Goal: Task Accomplishment & Management: Complete application form

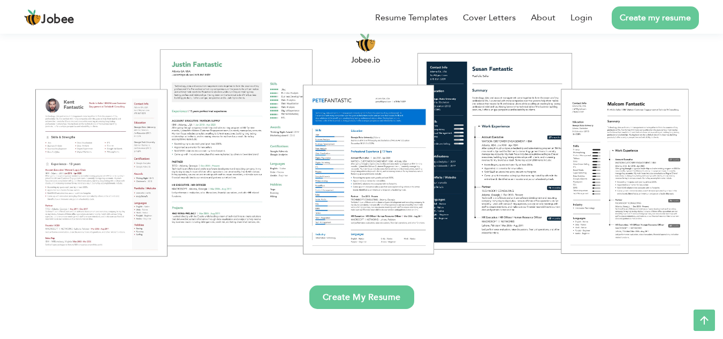
scroll to position [119, 0]
click at [382, 301] on link "Create My Resume" at bounding box center [361, 298] width 105 height 24
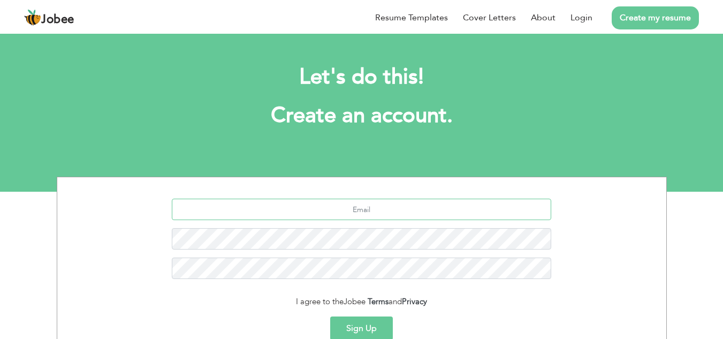
click at [376, 210] on input "text" at bounding box center [361, 209] width 379 height 21
click at [363, 324] on button "Sign Up" at bounding box center [361, 328] width 63 height 24
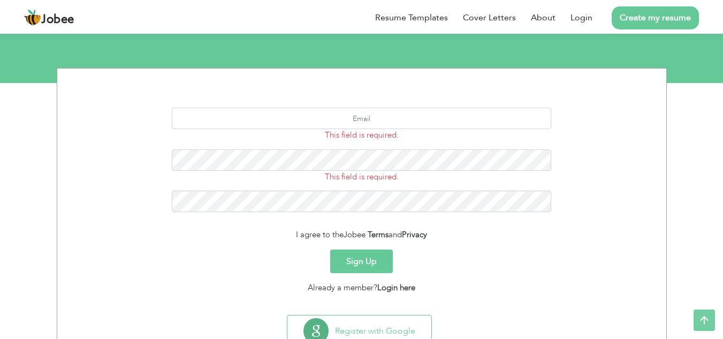
scroll to position [147, 0]
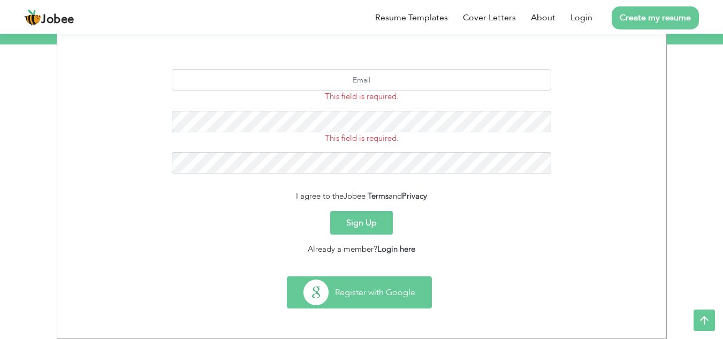
click at [373, 296] on button "Register with Google" at bounding box center [359, 292] width 144 height 31
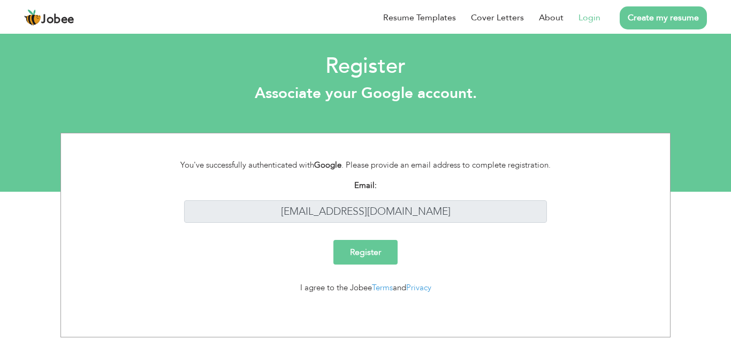
click at [376, 251] on input "Register" at bounding box center [365, 252] width 64 height 25
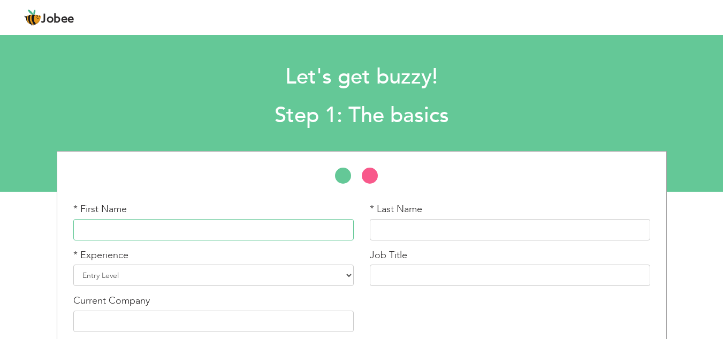
click at [143, 226] on input "text" at bounding box center [213, 229] width 280 height 21
paste input "Manzoor"
type input "Manzoor"
click at [389, 234] on input "text" at bounding box center [510, 229] width 280 height 21
paste input "Ilahi"
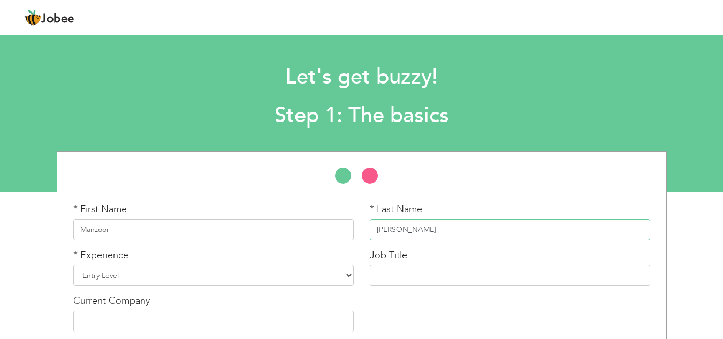
type input "Ilahi"
click at [171, 269] on select "Entry Level Less than 1 Year 1 Year 2 Years 3 Years 4 Years 5 Years 6 Years 7 Y…" at bounding box center [213, 274] width 280 height 21
click at [445, 305] on div "* First Name Manzoor * Last Name Ilahi * Experience Entry Level Less than 1 Yea…" at bounding box center [361, 271] width 593 height 138
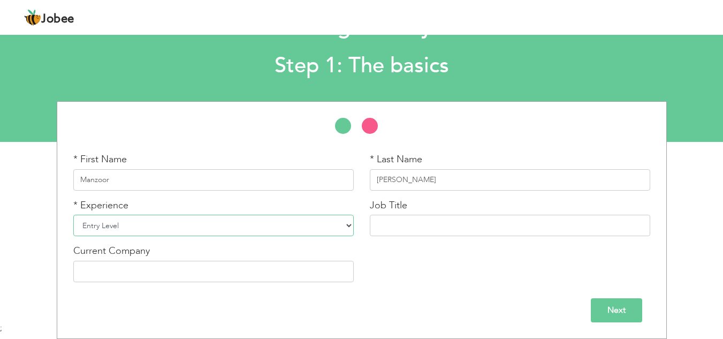
click at [338, 222] on select "Entry Level Less than 1 Year 1 Year 2 Years 3 Years 4 Years 5 Years 6 Years 7 Y…" at bounding box center [213, 225] width 280 height 21
click at [412, 287] on div "* First Name Manzoor * Last Name Ilahi * Experience Entry Level Less than 1 Yea…" at bounding box center [361, 222] width 593 height 138
click at [166, 230] on select "Entry Level Less than 1 Year 1 Year 2 Years 3 Years 4 Years 5 Years 6 Years 7 Y…" at bounding box center [213, 225] width 280 height 21
select select "7"
click at [73, 215] on select "Entry Level Less than 1 Year 1 Year 2 Years 3 Years 4 Years 5 Years 6 Years 7 Y…" at bounding box center [213, 225] width 280 height 21
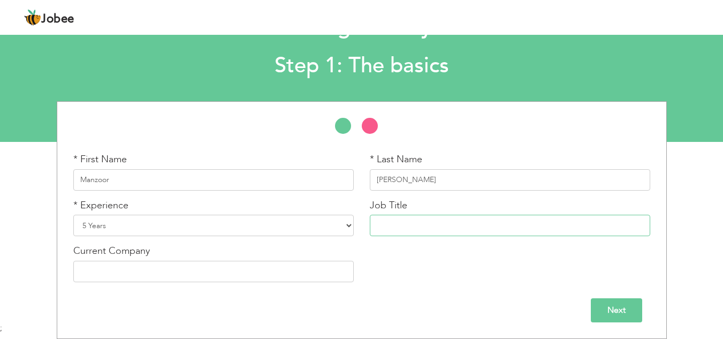
click at [405, 232] on input "text" at bounding box center [510, 225] width 280 height 21
type input "Driver"
click at [159, 269] on input "text" at bounding box center [213, 271] width 280 height 21
type input "Motifz"
click at [635, 305] on input "Next" at bounding box center [616, 310] width 51 height 24
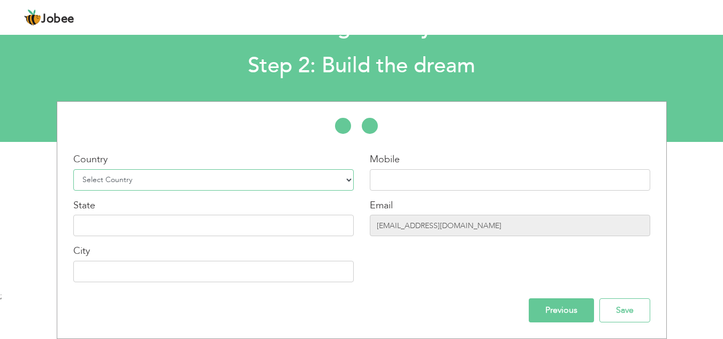
click at [171, 179] on select "Select Country Afghanistan Albania Algeria American Samoa Andorra Angola Anguil…" at bounding box center [213, 179] width 280 height 21
select select "166"
click at [73, 169] on select "Select Country Afghanistan Albania Algeria American Samoa Andorra Angola Anguil…" at bounding box center [213, 179] width 280 height 21
click at [402, 179] on input "text" at bounding box center [510, 179] width 280 height 21
type input "03039093665"
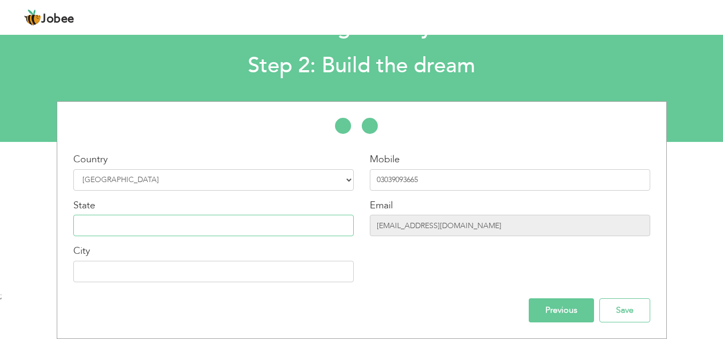
click at [179, 229] on input "text" at bounding box center [213, 225] width 280 height 21
type input "O"
type input "[GEOGRAPHIC_DATA]"
drag, startPoint x: 471, startPoint y: 226, endPoint x: 339, endPoint y: 256, distance: 135.5
click at [339, 256] on div "Country Select Country Afghanistan Albania Algeria American Samoa Andorra Angol…" at bounding box center [361, 222] width 609 height 138
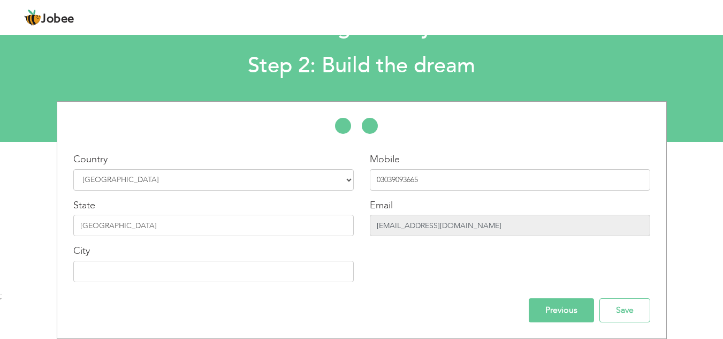
click at [448, 235] on input "saadurr86@gmail.com" at bounding box center [510, 225] width 280 height 21
drag, startPoint x: 454, startPoint y: 226, endPoint x: 334, endPoint y: 229, distance: 119.4
click at [334, 229] on div "Country Select Country Afghanistan Albania Algeria American Samoa Andorra Angol…" at bounding box center [361, 222] width 609 height 138
click at [449, 223] on input "saadurr86@gmail.com" at bounding box center [510, 225] width 280 height 21
drag, startPoint x: 452, startPoint y: 224, endPoint x: 445, endPoint y: 225, distance: 7.5
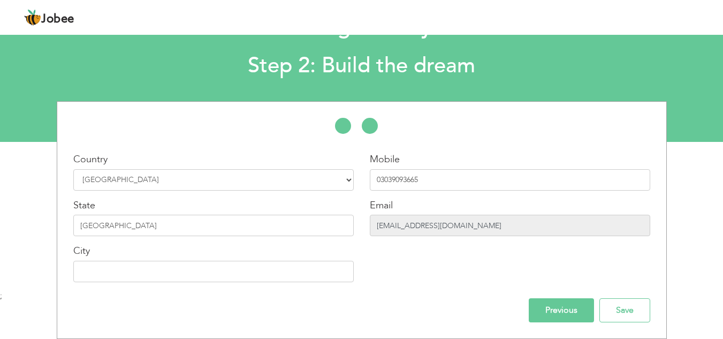
click at [451, 225] on input "saadurr86@gmail.com" at bounding box center [510, 225] width 280 height 21
click at [441, 225] on input "saadurr86@gmail.com" at bounding box center [510, 225] width 280 height 21
click at [425, 224] on input "saadurr86@gmail.com" at bounding box center [510, 225] width 280 height 21
drag, startPoint x: 409, startPoint y: 212, endPoint x: 454, endPoint y: 254, distance: 61.4
click at [454, 252] on div "Mobile 03039093665 Email saadurr86@gmail.com" at bounding box center [510, 222] width 296 height 138
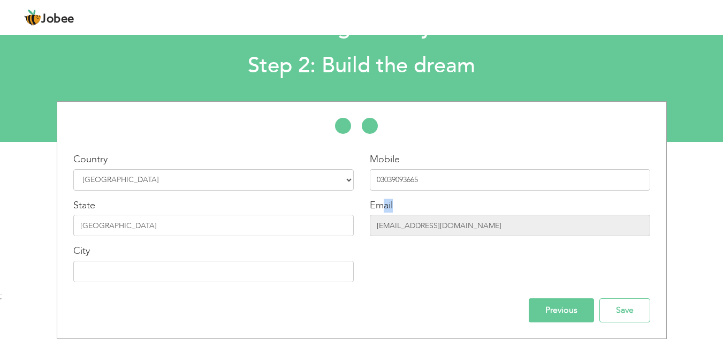
drag, startPoint x: 441, startPoint y: 214, endPoint x: 442, endPoint y: 220, distance: 6.5
click at [441, 215] on div "Email saadurr86@gmail.com" at bounding box center [510, 218] width 280 height 38
click at [446, 224] on input "saadurr86@gmail.com" at bounding box center [510, 225] width 280 height 21
drag, startPoint x: 453, startPoint y: 223, endPoint x: 327, endPoint y: 226, distance: 125.8
click at [327, 226] on div "Country Select Country Afghanistan Albania Algeria American Samoa Andorra Angol…" at bounding box center [361, 222] width 609 height 138
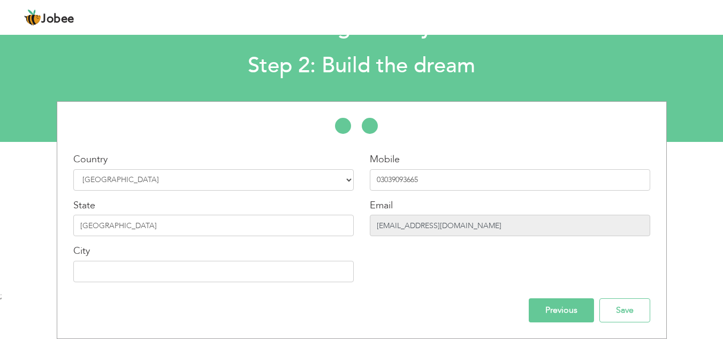
click at [431, 234] on input "saadurr86@gmail.com" at bounding box center [510, 225] width 280 height 21
click at [433, 224] on input "saadurr86@gmail.com" at bounding box center [510, 225] width 280 height 21
click at [479, 226] on input "saadurr86@gmail.com" at bounding box center [510, 225] width 280 height 21
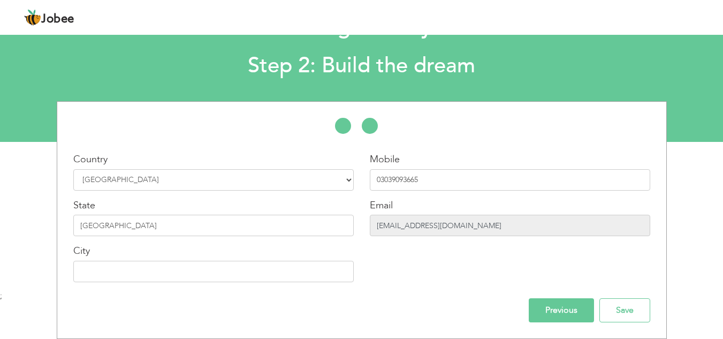
click at [479, 226] on input "saadurr86@gmail.com" at bounding box center [510, 225] width 280 height 21
click at [47, 18] on span "Jobee" at bounding box center [57, 19] width 33 height 12
click at [29, 18] on img at bounding box center [32, 17] width 17 height 17
click at [31, 16] on img at bounding box center [32, 17] width 17 height 17
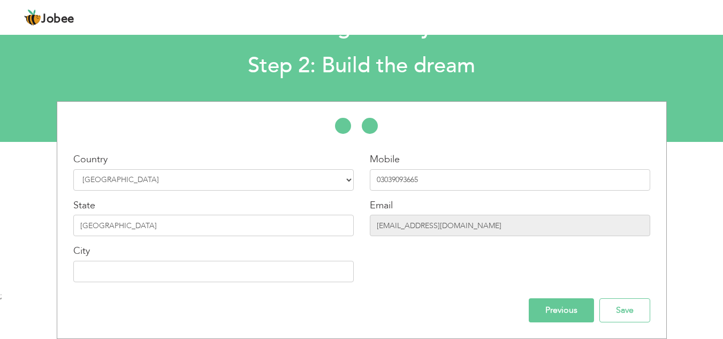
click at [31, 16] on img at bounding box center [32, 17] width 17 height 17
click at [30, 16] on img at bounding box center [32, 17] width 17 height 17
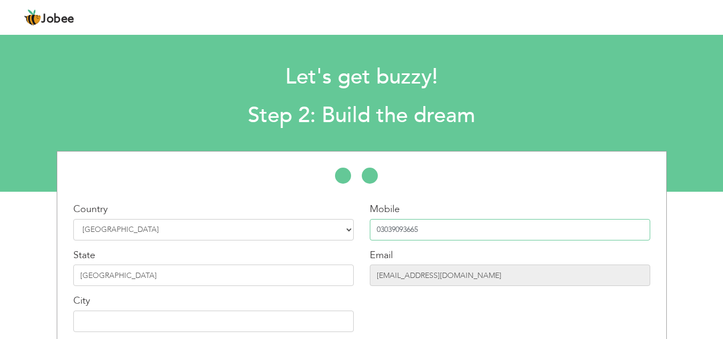
drag, startPoint x: 434, startPoint y: 229, endPoint x: 302, endPoint y: 234, distance: 131.8
click at [302, 234] on div "Country Select Country Afghanistan Albania Algeria American Samoa Andorra Angol…" at bounding box center [361, 271] width 609 height 138
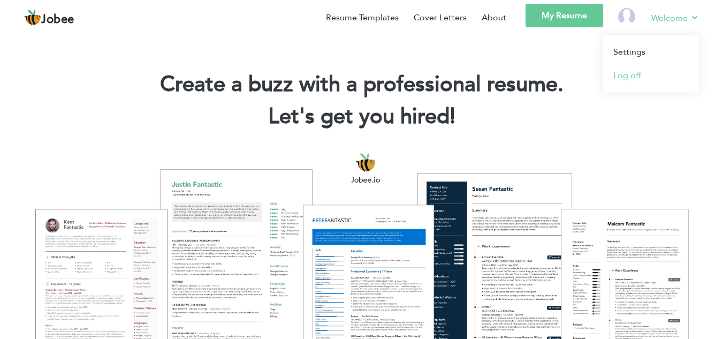
click at [626, 74] on link "Log off" at bounding box center [651, 76] width 96 height 24
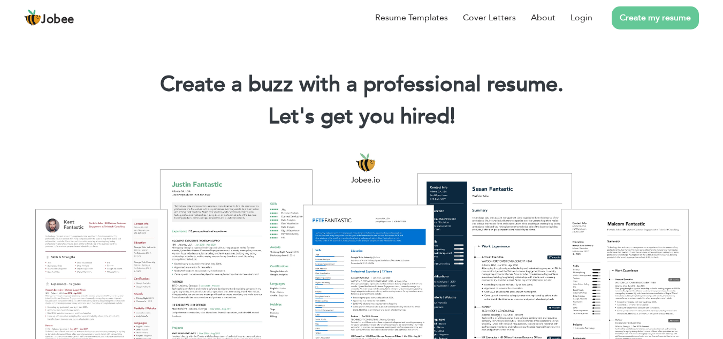
click at [630, 17] on link "Create my resume" at bounding box center [655, 17] width 87 height 23
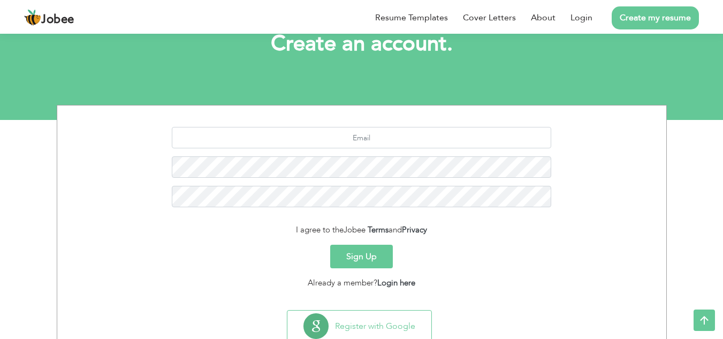
scroll to position [73, 0]
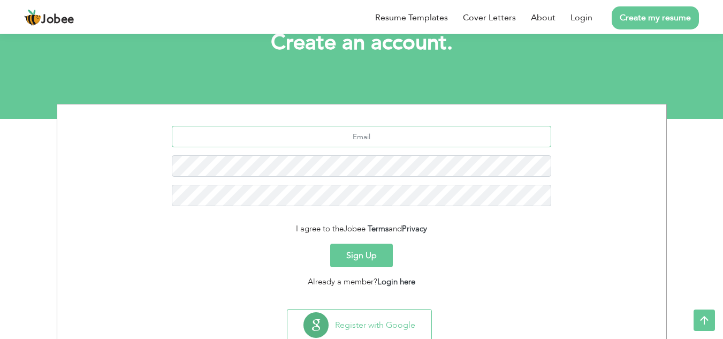
click at [353, 134] on input "text" at bounding box center [361, 136] width 379 height 21
paste input "[EMAIL_ADDRESS][DOMAIN_NAME]"
type input "[EMAIL_ADDRESS][DOMAIN_NAME]"
click at [370, 254] on button "Sign Up" at bounding box center [361, 255] width 63 height 24
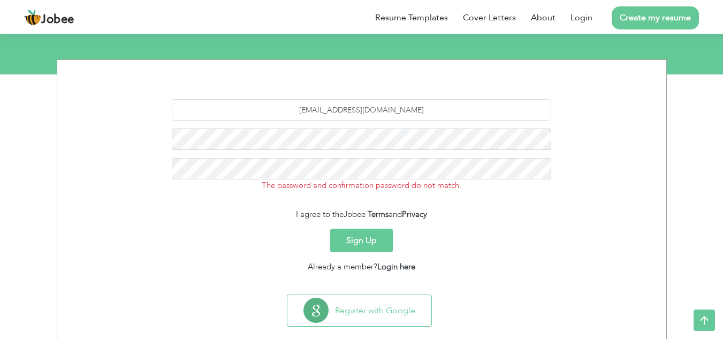
scroll to position [119, 0]
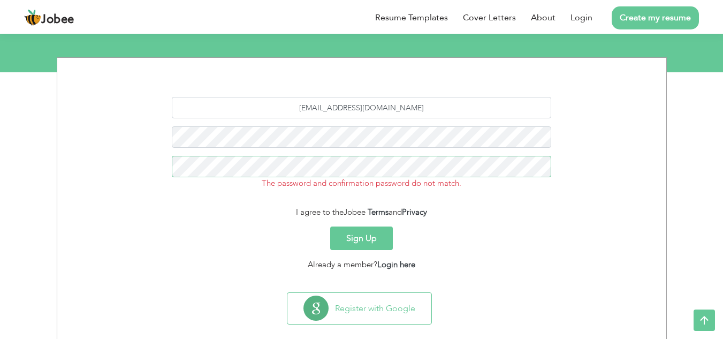
click at [330, 226] on button "Sign Up" at bounding box center [361, 238] width 63 height 24
